Goal: Task Accomplishment & Management: Complete application form

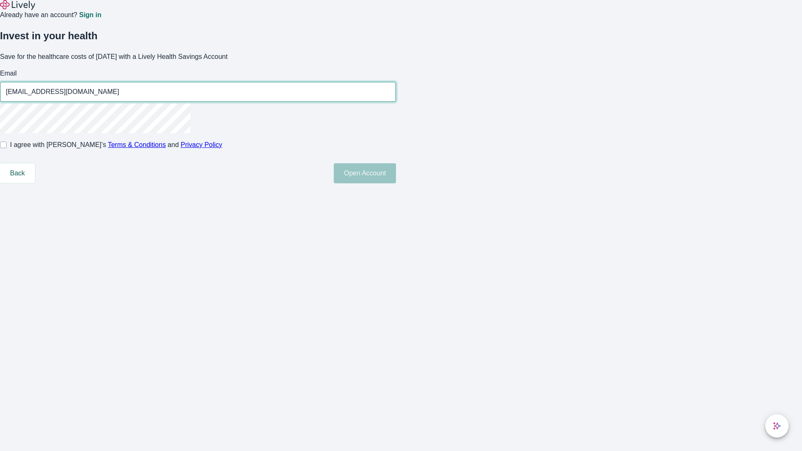
type input "Simone_Cassin250811150514@hotmail.com"
click at [7, 148] on input "I agree with Lively’s Terms & Conditions and Privacy Policy" at bounding box center [3, 145] width 7 height 7
checkbox input "true"
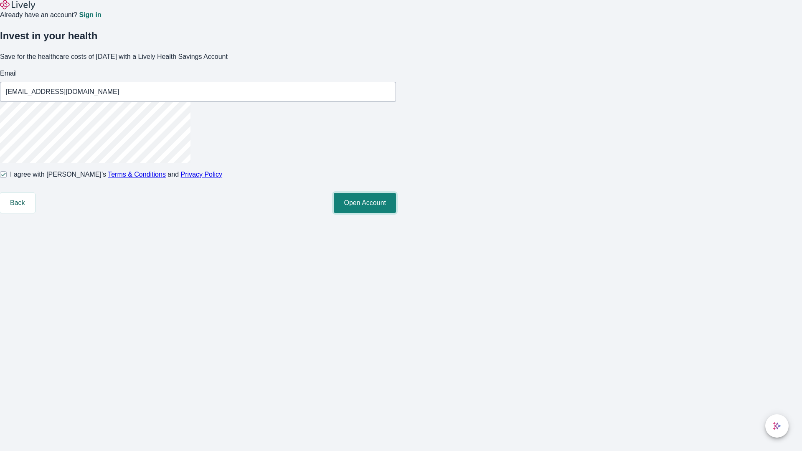
click at [396, 213] on button "Open Account" at bounding box center [365, 203] width 62 height 20
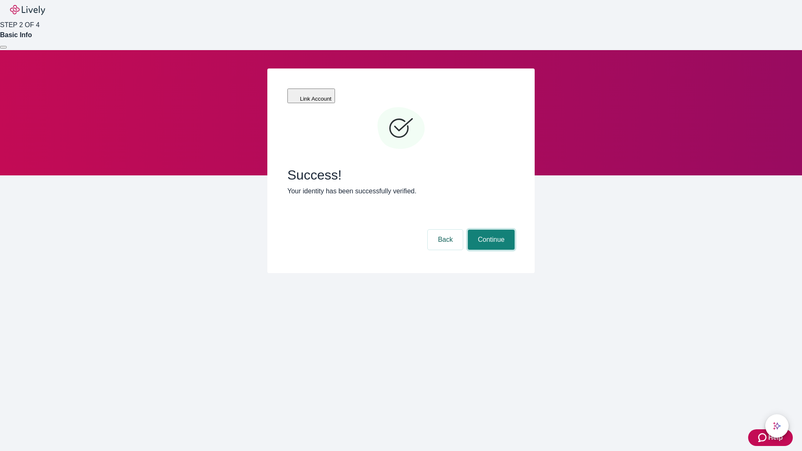
click at [490, 230] on button "Continue" at bounding box center [491, 240] width 47 height 20
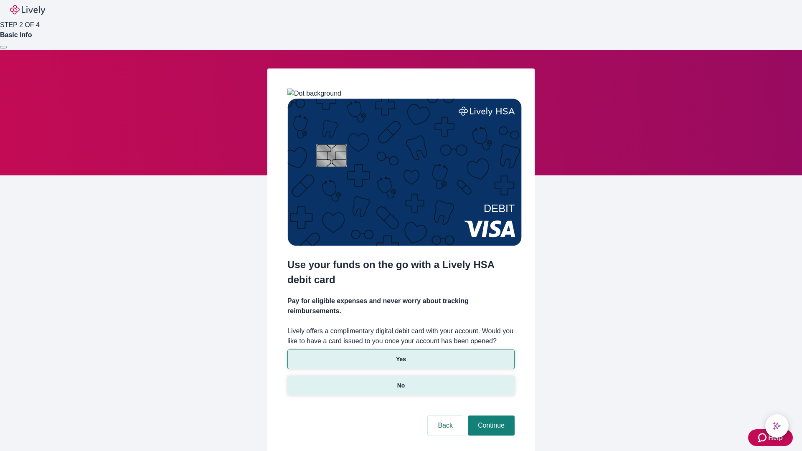
click at [401, 382] on p "No" at bounding box center [401, 386] width 8 height 9
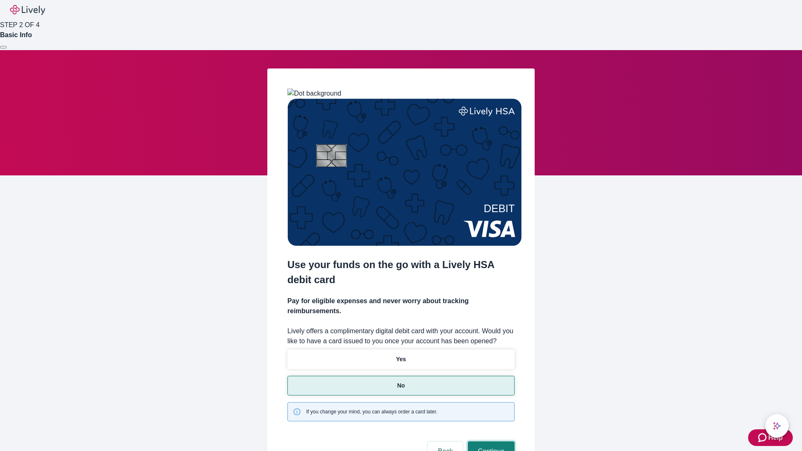
click at [490, 442] on button "Continue" at bounding box center [491, 452] width 47 height 20
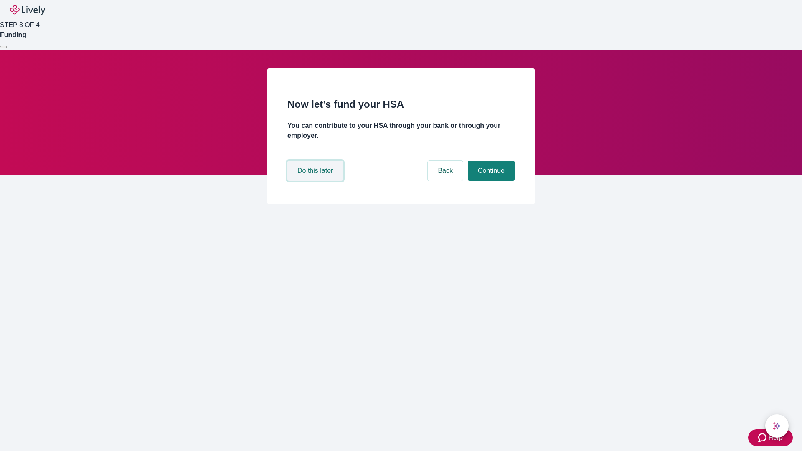
click at [316, 181] on button "Do this later" at bounding box center [316, 171] width 56 height 20
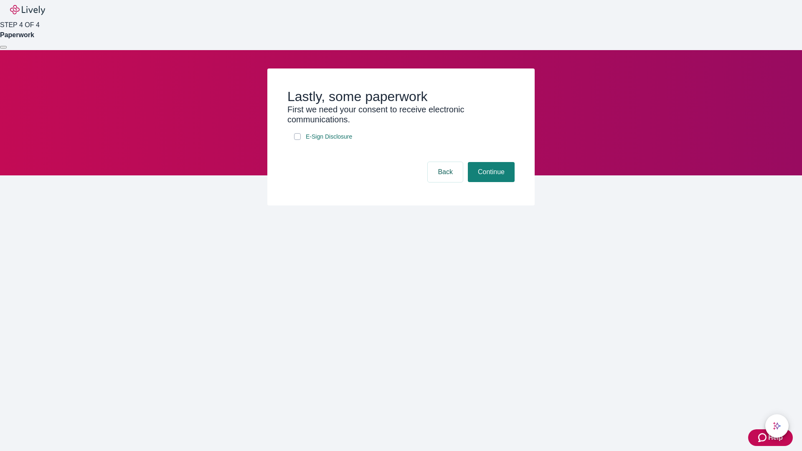
click at [298, 140] on input "E-Sign Disclosure" at bounding box center [297, 136] width 7 height 7
checkbox input "true"
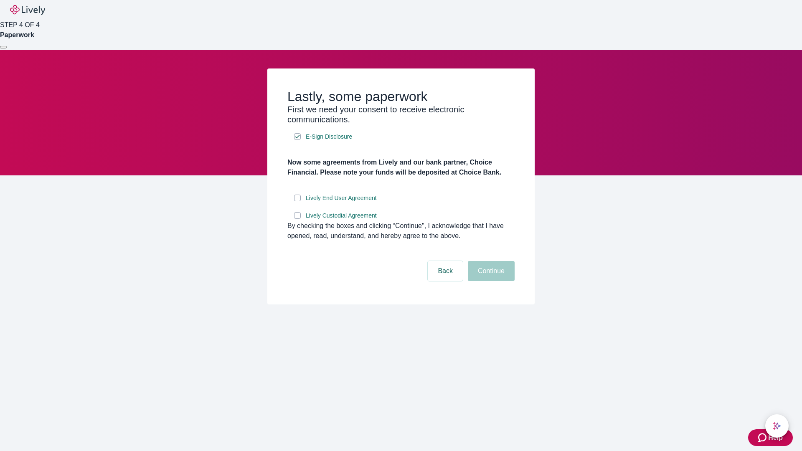
click at [298, 201] on input "Lively End User Agreement" at bounding box center [297, 198] width 7 height 7
checkbox input "true"
click at [298, 219] on input "Lively Custodial Agreement" at bounding box center [297, 215] width 7 height 7
checkbox input "true"
click at [490, 281] on button "Continue" at bounding box center [491, 271] width 47 height 20
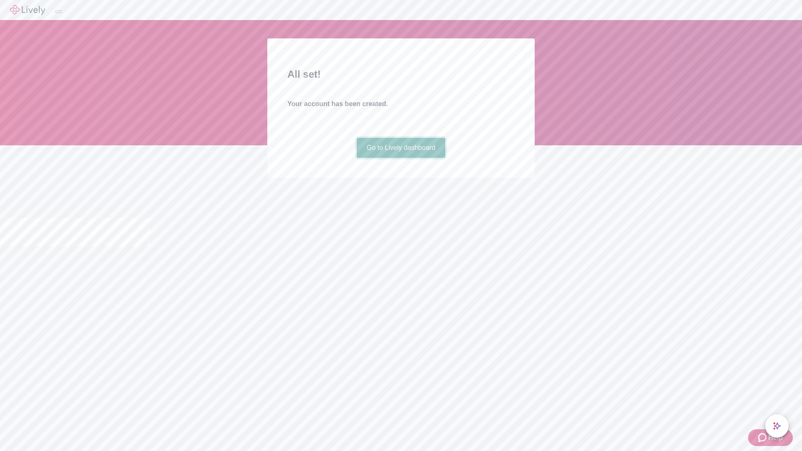
click at [401, 158] on link "Go to Lively dashboard" at bounding box center [401, 148] width 89 height 20
